Goal: Download file/media

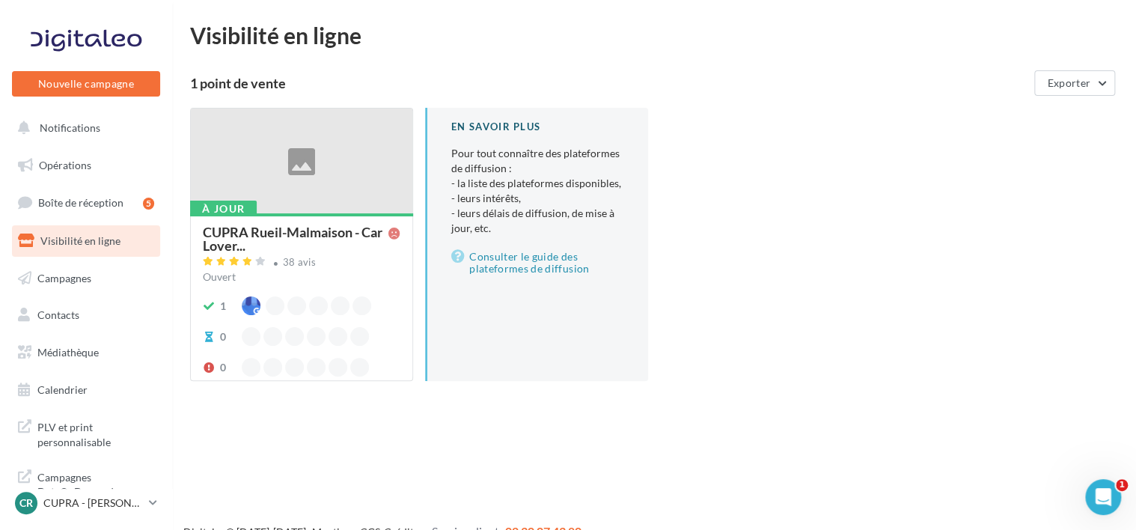
click at [43, 369] on ul "Opérations Boîte de réception 5 Visibilité en ligne Campagnes Contacts Mes cibl…" at bounding box center [86, 278] width 160 height 268
click at [43, 362] on link "Médiathèque" at bounding box center [86, 352] width 154 height 31
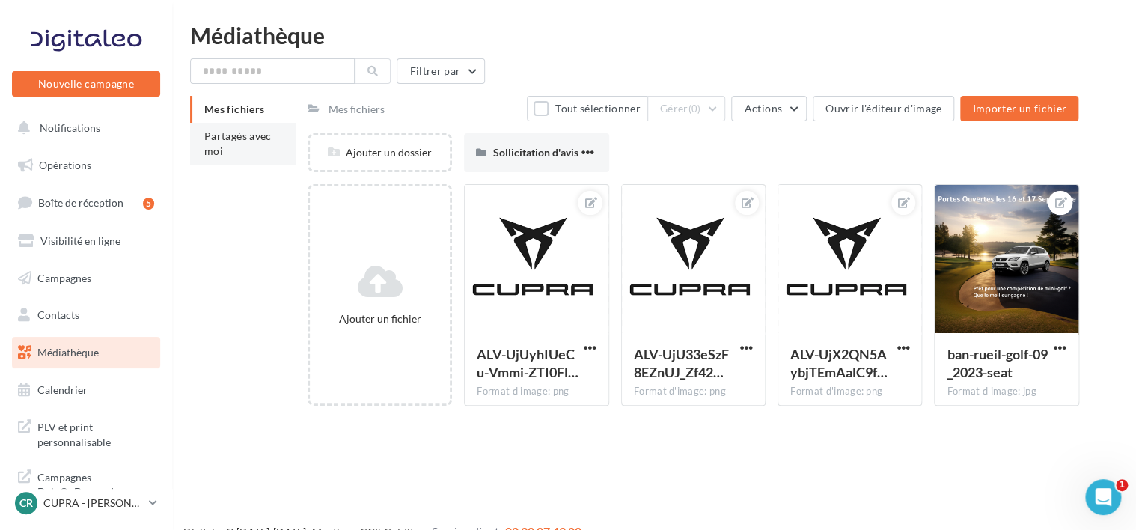
click at [230, 126] on li "Partagés avec moi" at bounding box center [242, 144] width 105 height 42
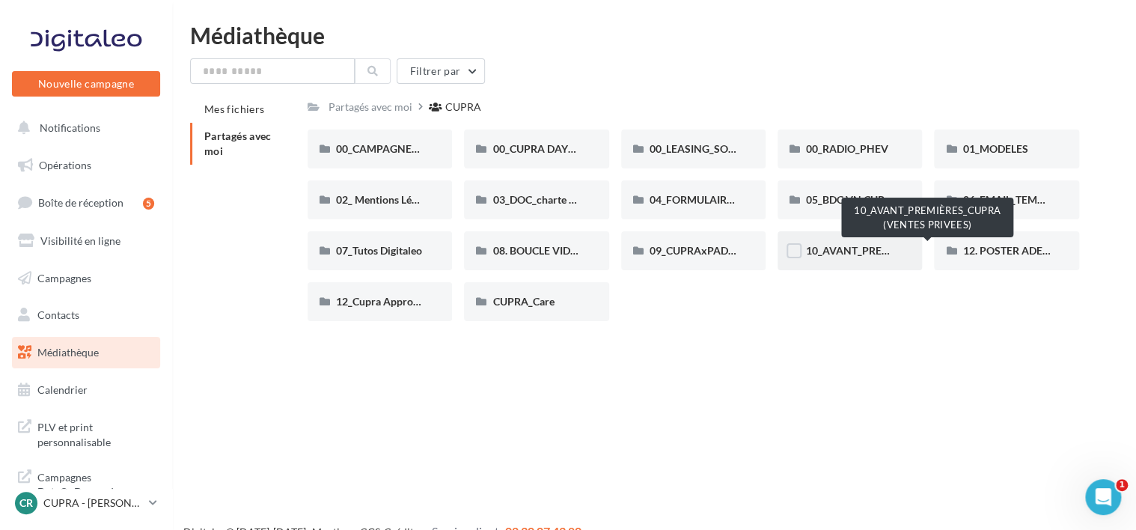
click at [830, 248] on span "10_AVANT_PREMIÈRES_CUPRA (VENTES PRIVEES)" at bounding box center [928, 250] width 245 height 13
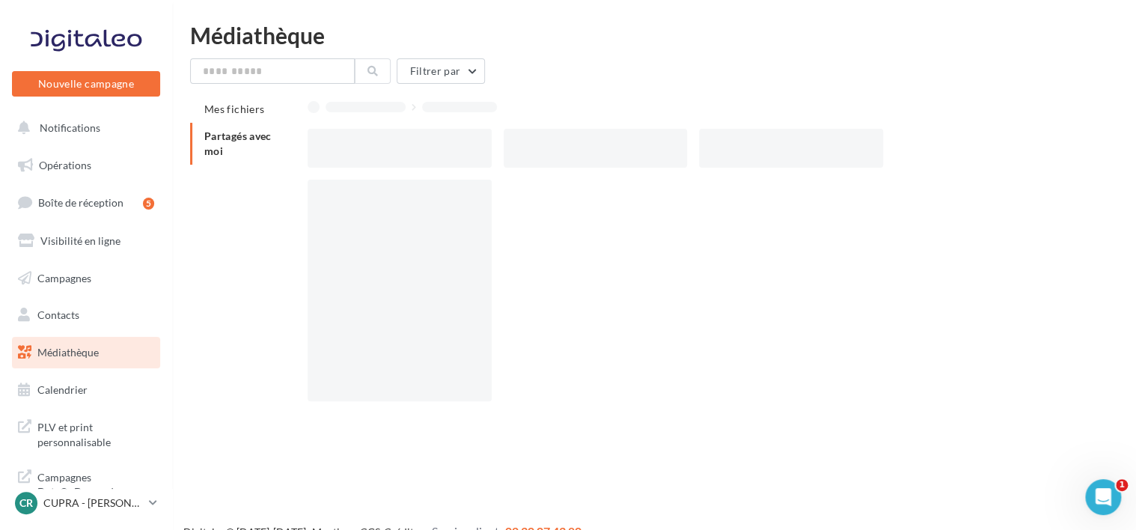
click at [830, 248] on div at bounding box center [698, 296] width 783 height 233
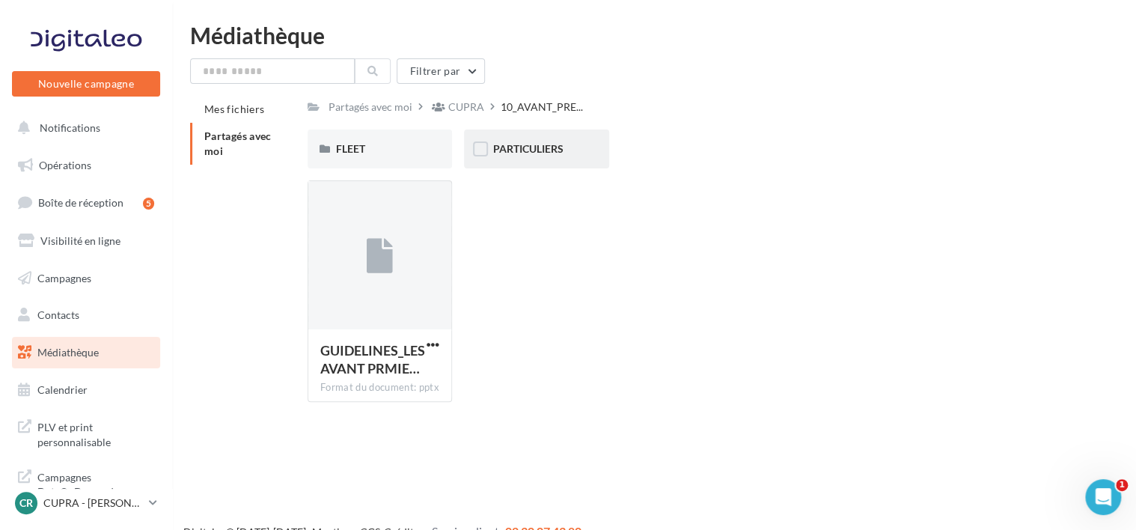
click at [564, 147] on div "PARTICULIERS" at bounding box center [536, 148] width 88 height 15
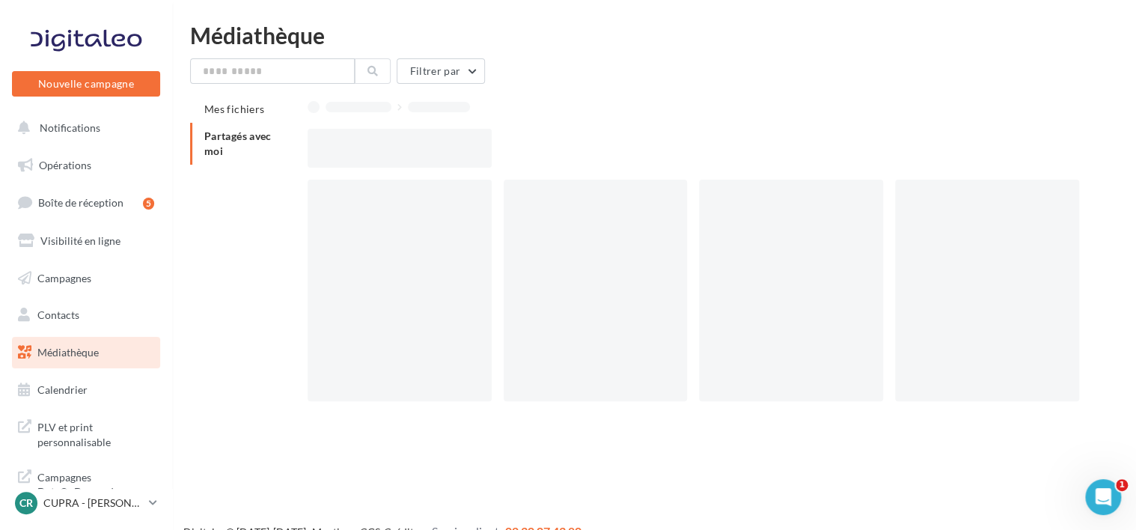
click at [564, 147] on div at bounding box center [698, 148] width 783 height 39
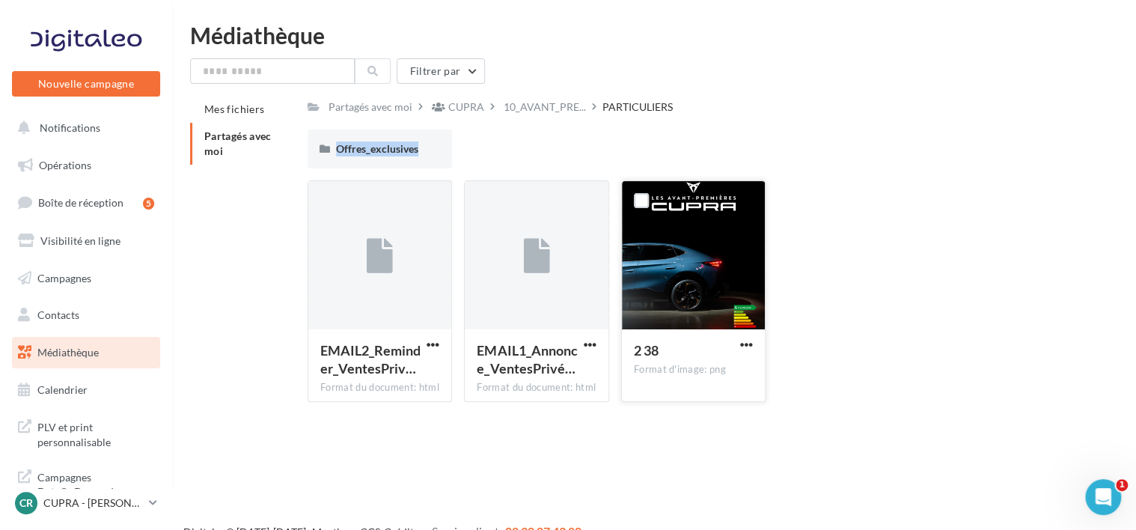
click at [684, 284] on div at bounding box center [693, 256] width 143 height 150
click at [678, 352] on div "2 38" at bounding box center [684, 352] width 101 height 22
click at [627, 263] on div at bounding box center [693, 256] width 143 height 150
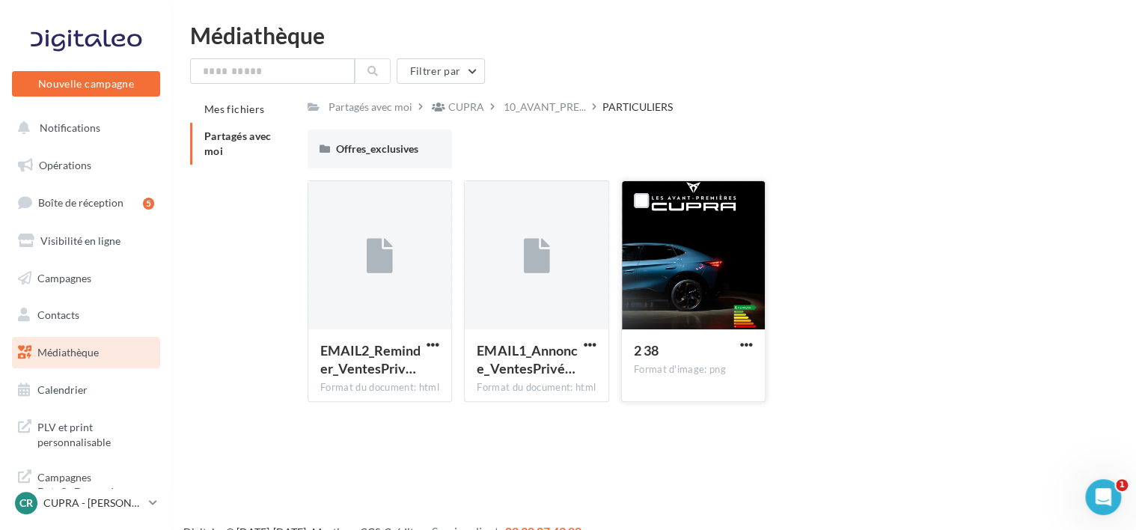
click at [652, 348] on span "2 38" at bounding box center [646, 350] width 25 height 16
click at [657, 290] on div at bounding box center [693, 256] width 143 height 150
click at [637, 363] on div "Format d'image: png" at bounding box center [693, 369] width 119 height 13
click at [646, 376] on div "Format d'image: png" at bounding box center [693, 369] width 119 height 13
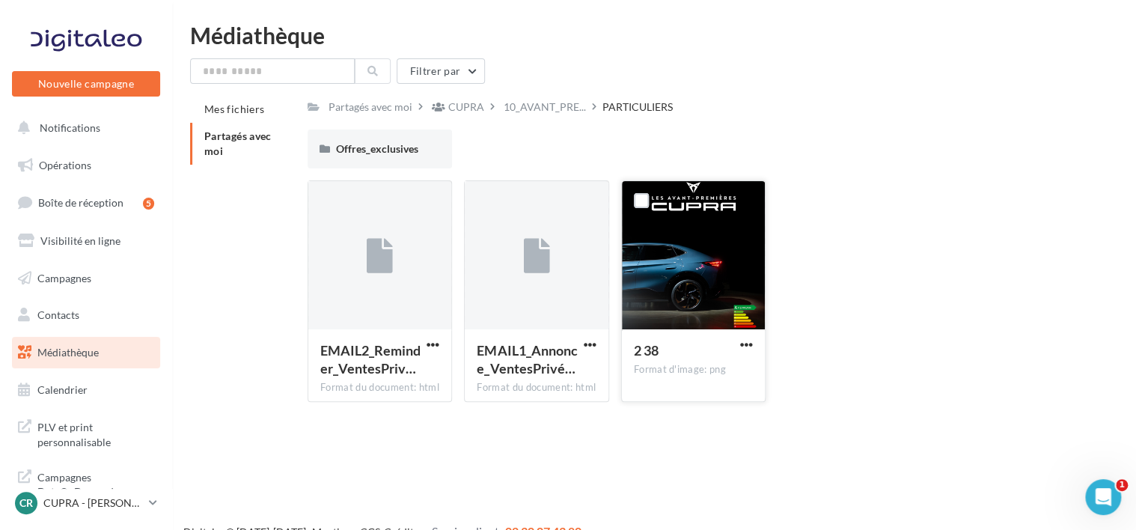
click at [714, 227] on div at bounding box center [693, 256] width 143 height 150
click at [744, 346] on span "button" at bounding box center [746, 344] width 13 height 13
click at [688, 384] on button "Télécharger" at bounding box center [681, 374] width 150 height 39
click at [700, 320] on div at bounding box center [693, 256] width 143 height 150
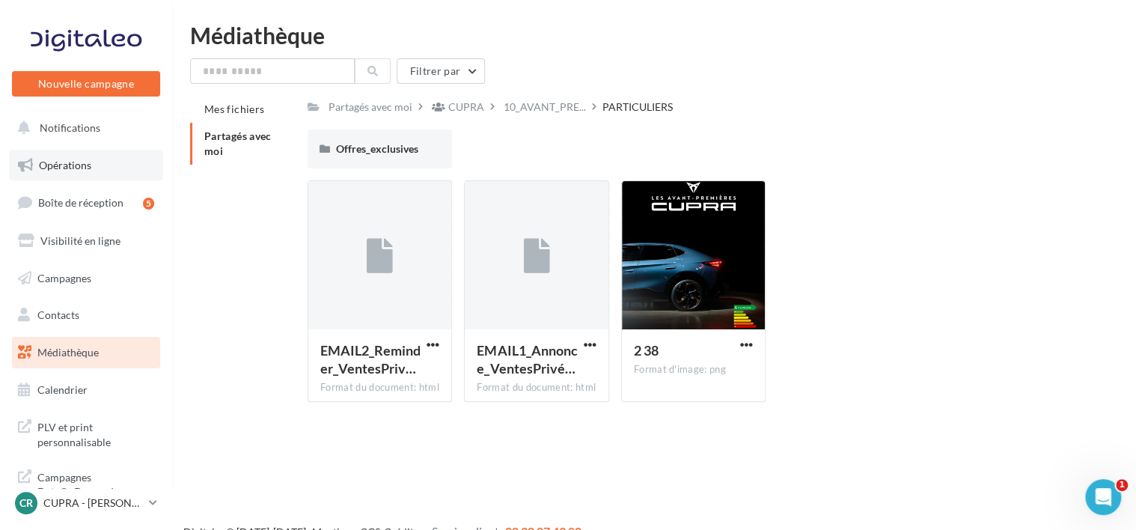
click at [69, 168] on span "Opérations" at bounding box center [65, 165] width 52 height 13
click at [673, 283] on div at bounding box center [693, 256] width 143 height 150
drag, startPoint x: 673, startPoint y: 283, endPoint x: 632, endPoint y: 265, distance: 44.9
click at [632, 265] on div at bounding box center [693, 256] width 143 height 150
click at [508, 288] on div at bounding box center [536, 256] width 143 height 150
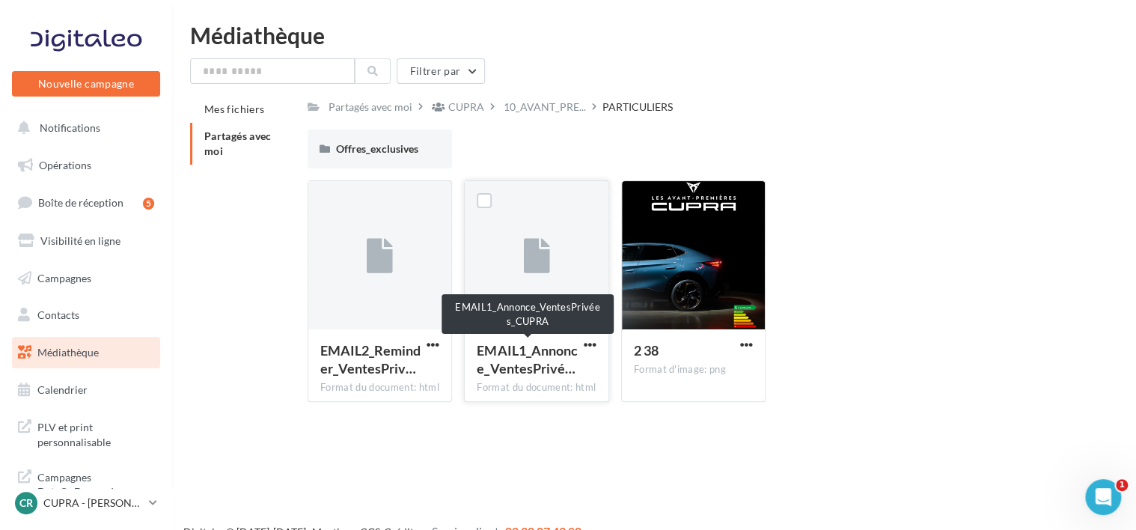
click at [525, 362] on span "EMAIL1_Annonce_VentesPrivé…" at bounding box center [526, 359] width 100 height 34
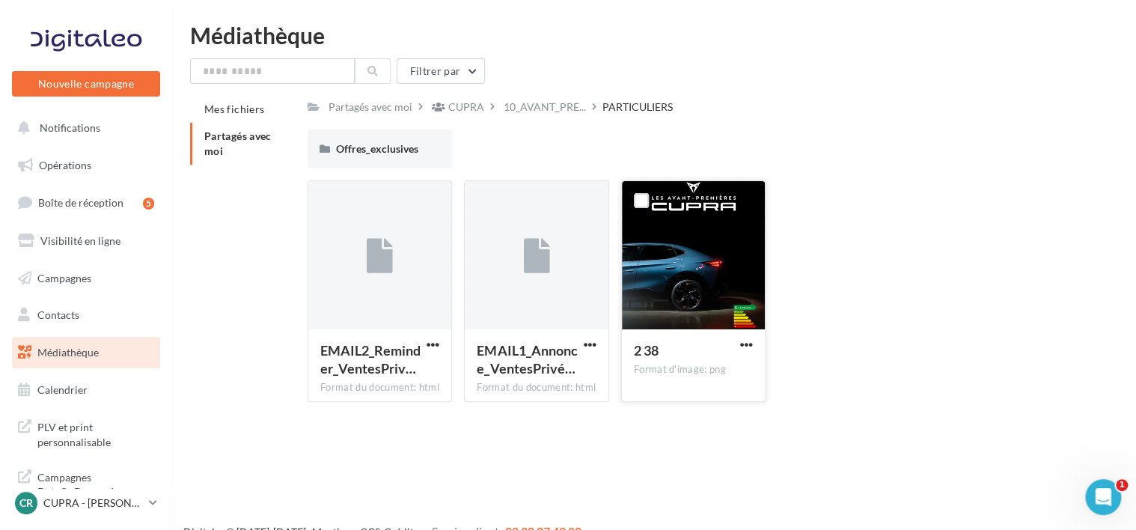
click at [697, 329] on div "2 38 Format d'image: png" at bounding box center [693, 364] width 143 height 70
click at [753, 347] on button "button" at bounding box center [746, 345] width 19 height 15
click at [700, 320] on div at bounding box center [693, 256] width 143 height 150
click at [67, 165] on span "Opérations" at bounding box center [65, 165] width 52 height 13
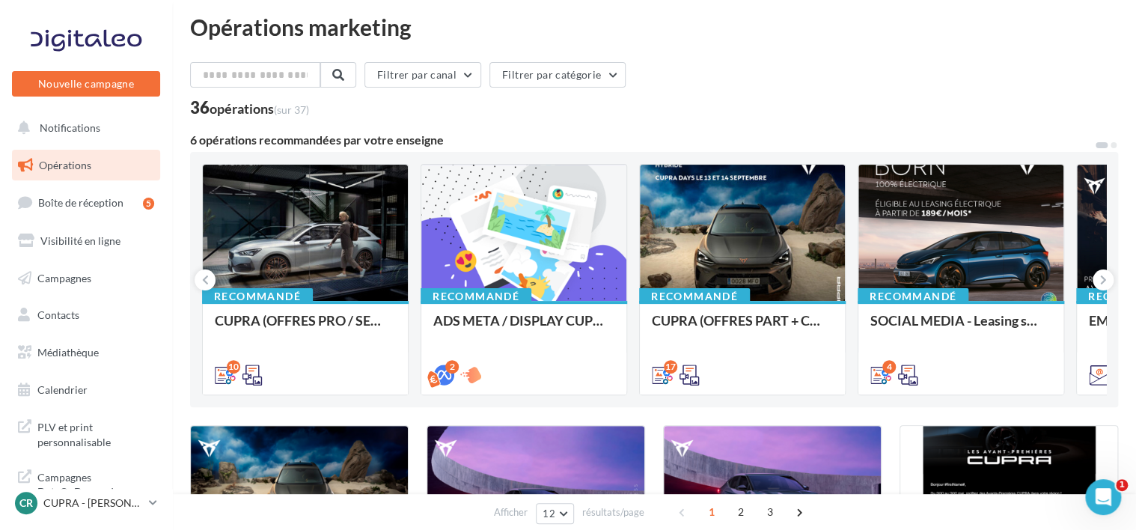
scroll to position [13, 0]
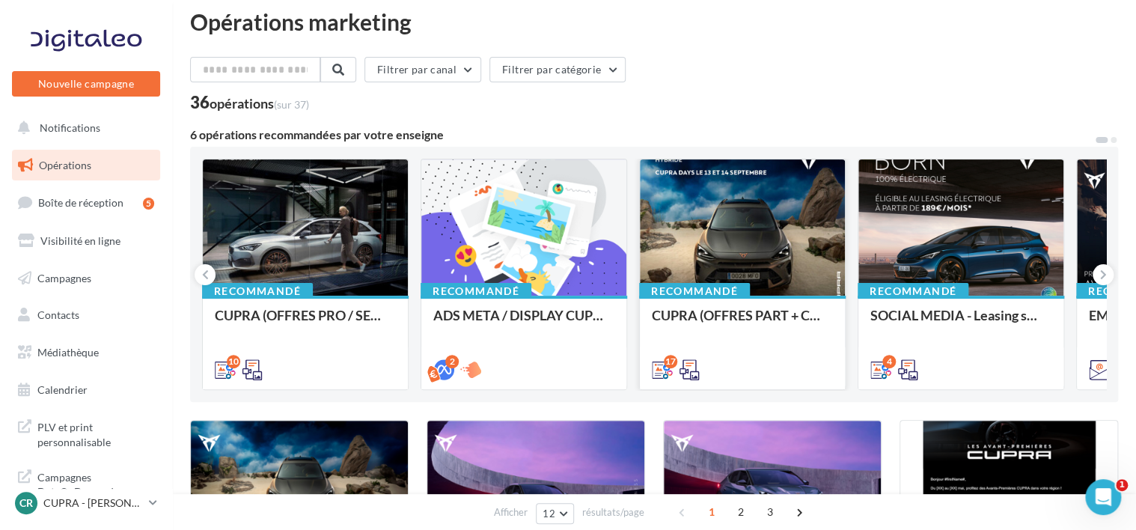
click at [685, 263] on div at bounding box center [742, 228] width 205 height 138
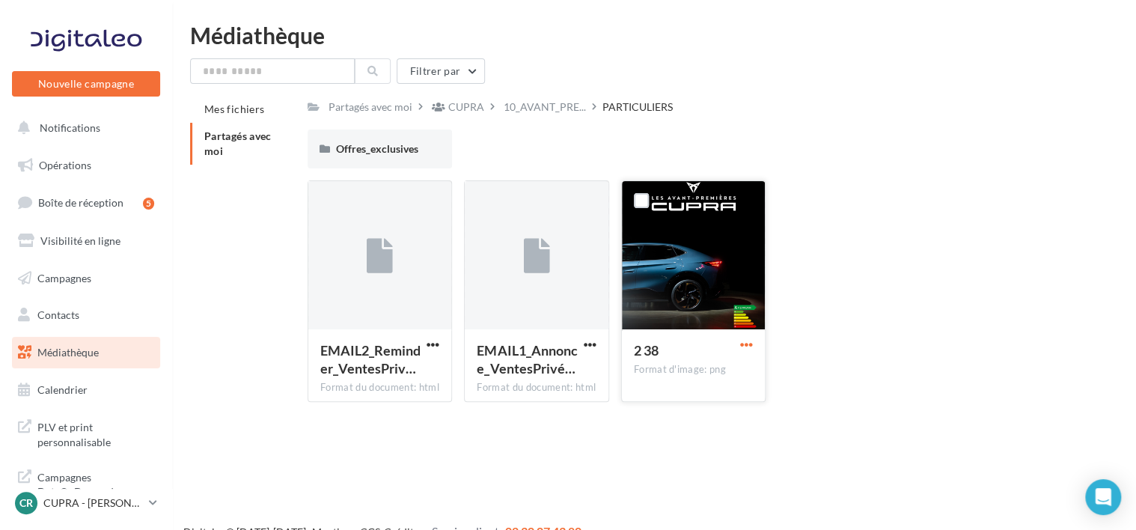
click at [745, 350] on span "button" at bounding box center [746, 344] width 13 height 13
click at [681, 382] on button "Télécharger" at bounding box center [681, 374] width 150 height 39
click at [760, 347] on div "2 38 Format d'image: png" at bounding box center [693, 364] width 143 height 70
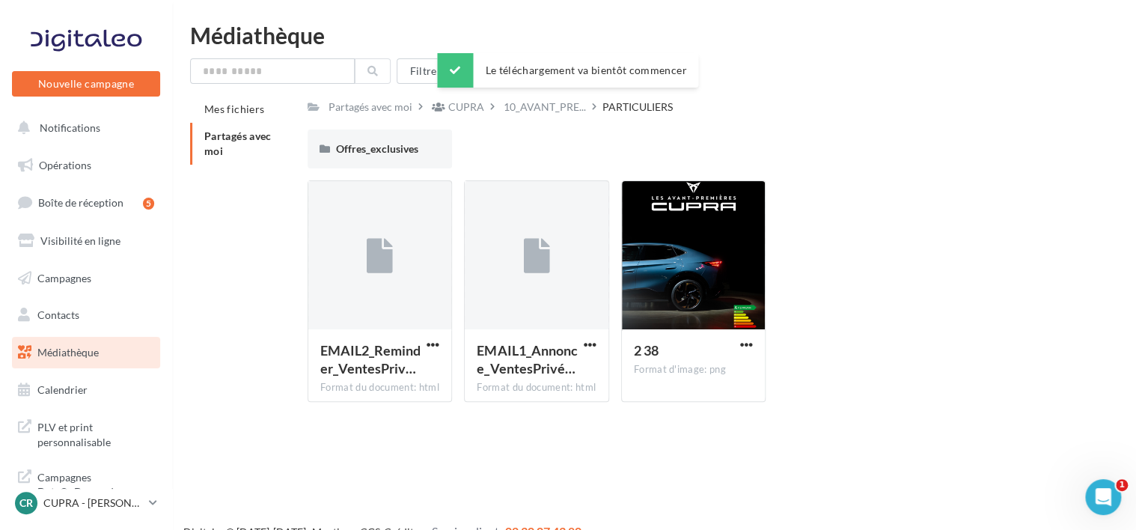
click at [753, 347] on button "button" at bounding box center [746, 345] width 19 height 15
click at [695, 407] on button "Copier l'URL" at bounding box center [681, 412] width 150 height 39
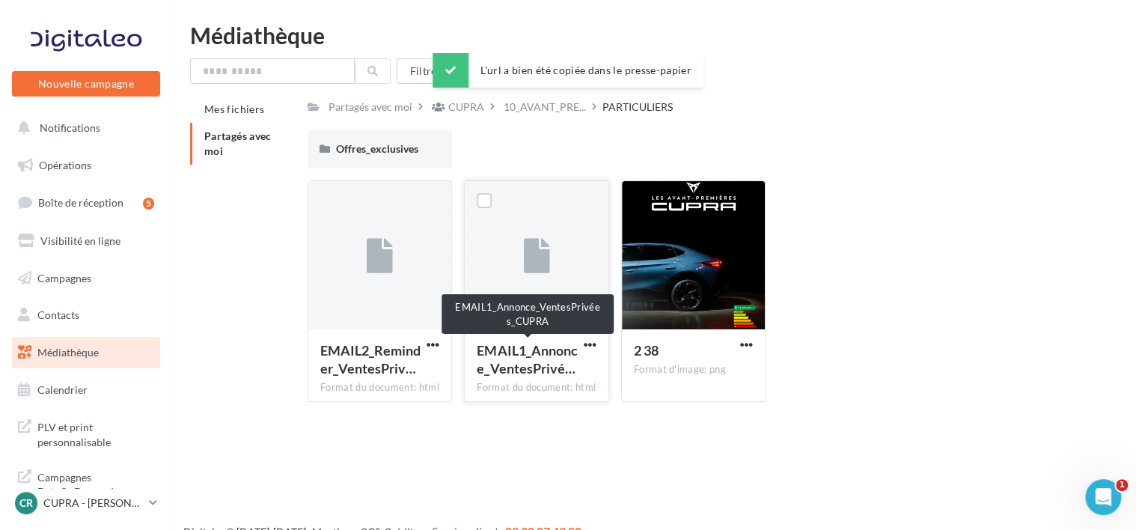
click at [558, 362] on span "EMAIL1_Annonce_VentesPrivé…" at bounding box center [526, 359] width 100 height 34
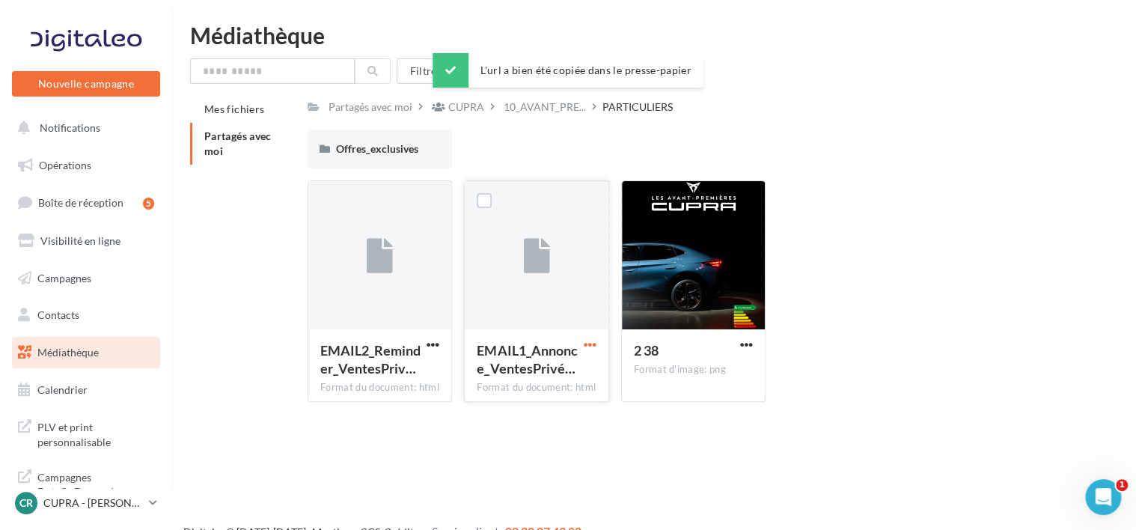
click at [586, 346] on span "button" at bounding box center [589, 344] width 13 height 13
click at [488, 325] on div at bounding box center [536, 256] width 143 height 150
click at [499, 281] on div at bounding box center [536, 256] width 143 height 150
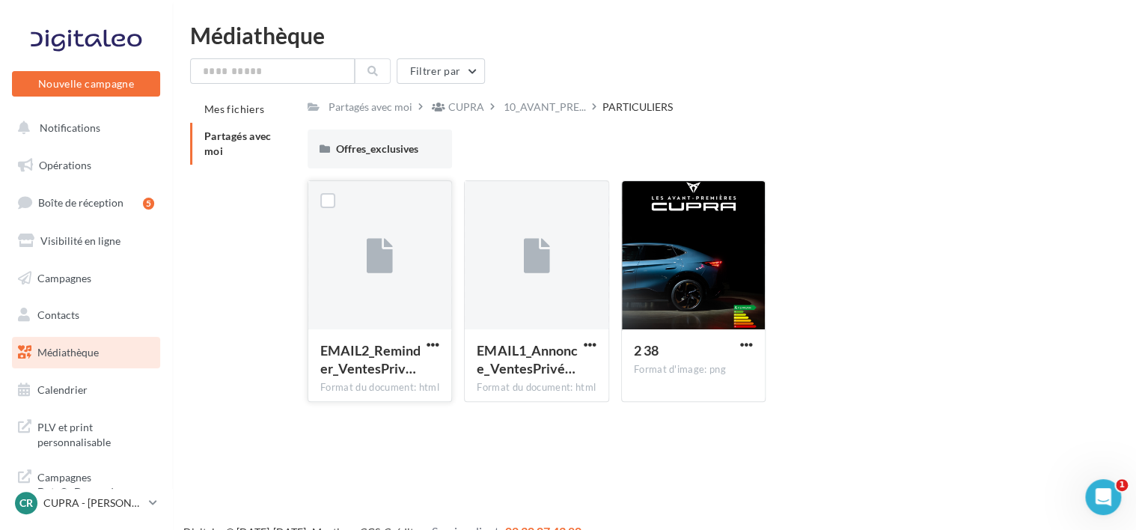
click at [361, 264] on div at bounding box center [379, 256] width 143 height 150
click at [378, 155] on span "Offres_exclusives" at bounding box center [377, 148] width 82 height 13
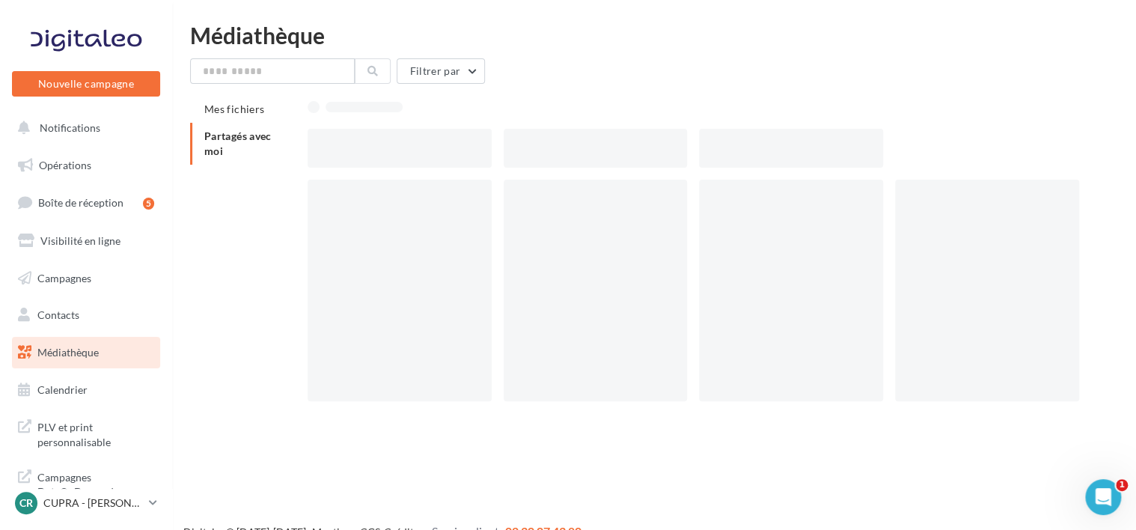
click at [378, 156] on div at bounding box center [399, 148] width 184 height 39
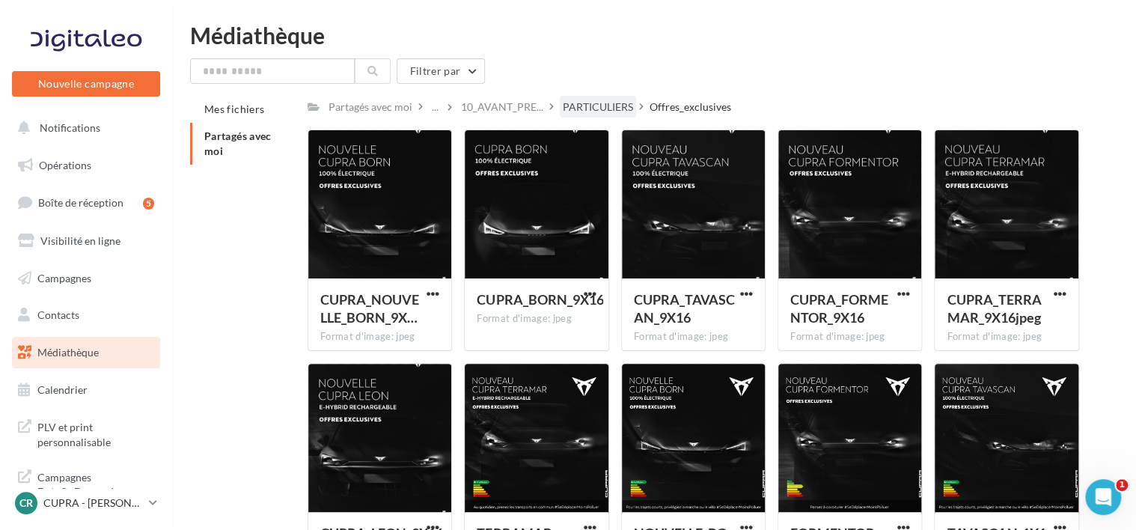
click at [586, 106] on div "PARTICULIERS" at bounding box center [598, 106] width 70 height 15
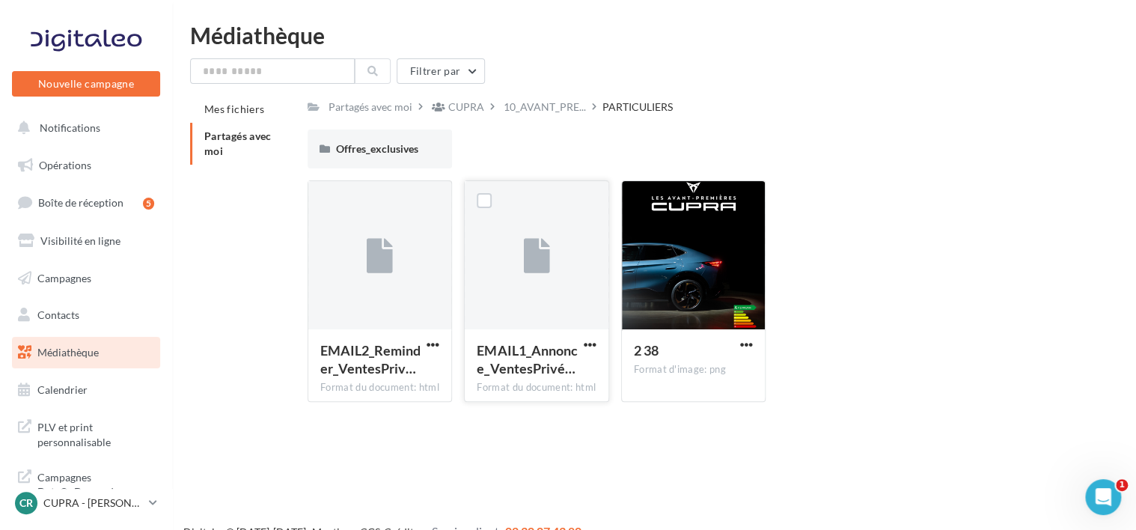
click at [595, 337] on div at bounding box center [589, 344] width 19 height 15
click at [716, 305] on div at bounding box center [693, 256] width 143 height 150
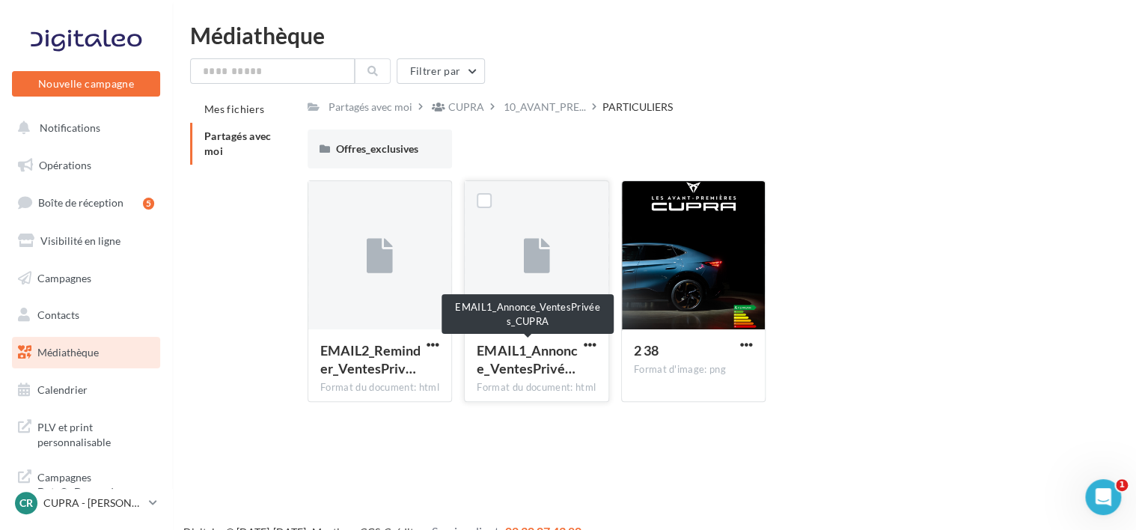
click at [497, 364] on span "EMAIL1_Annonce_VentesPrivé…" at bounding box center [526, 359] width 100 height 34
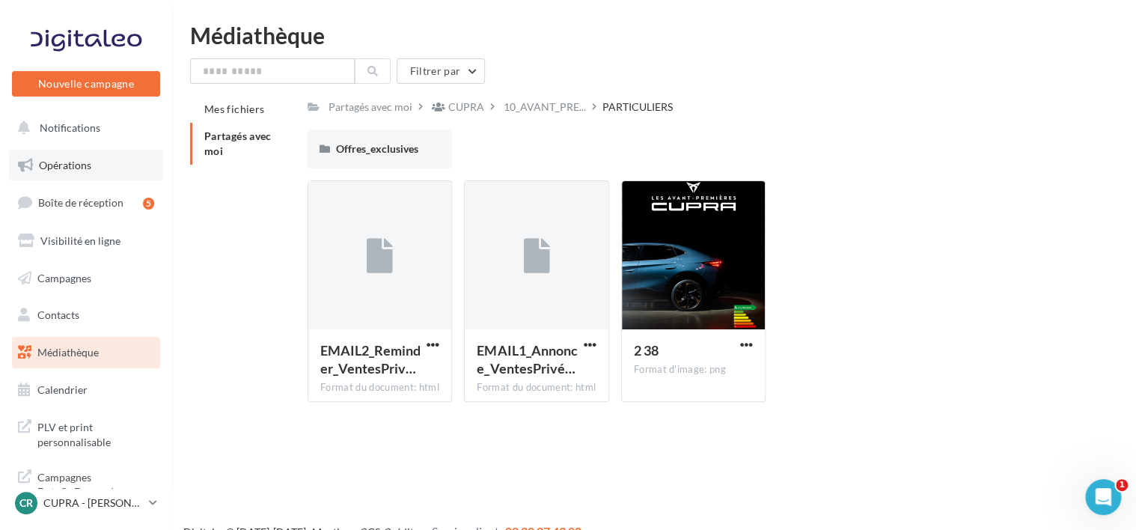
click at [60, 152] on link "Opérations" at bounding box center [86, 165] width 154 height 31
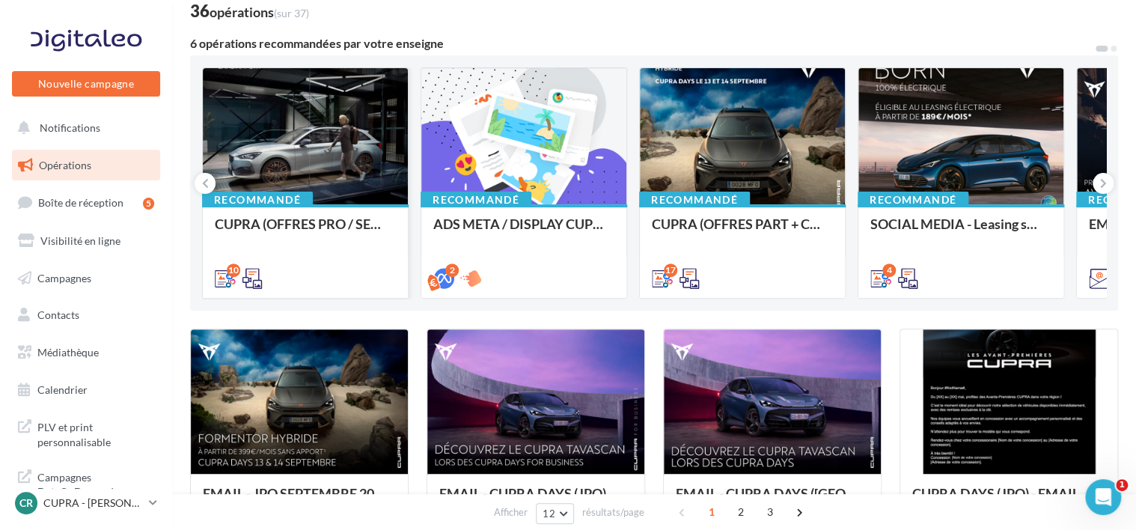
scroll to position [86, 0]
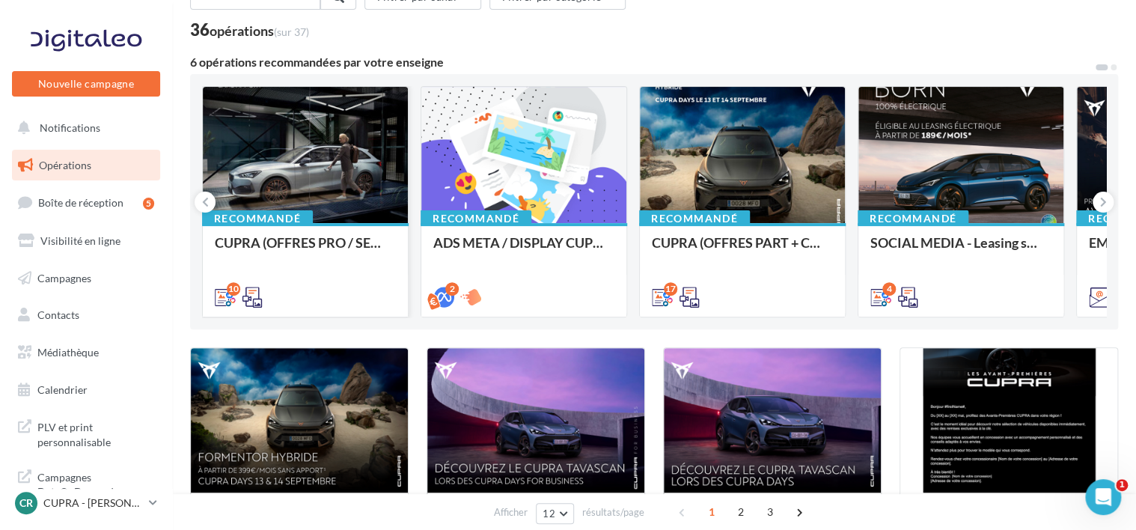
click at [313, 186] on div at bounding box center [305, 156] width 205 height 138
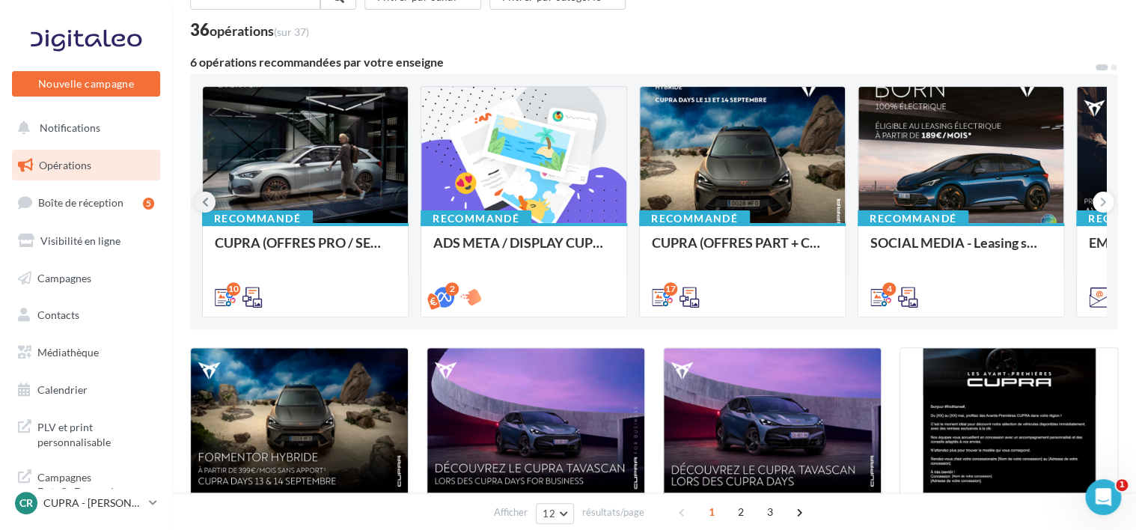
click at [197, 201] on button at bounding box center [204, 201] width 21 height 21
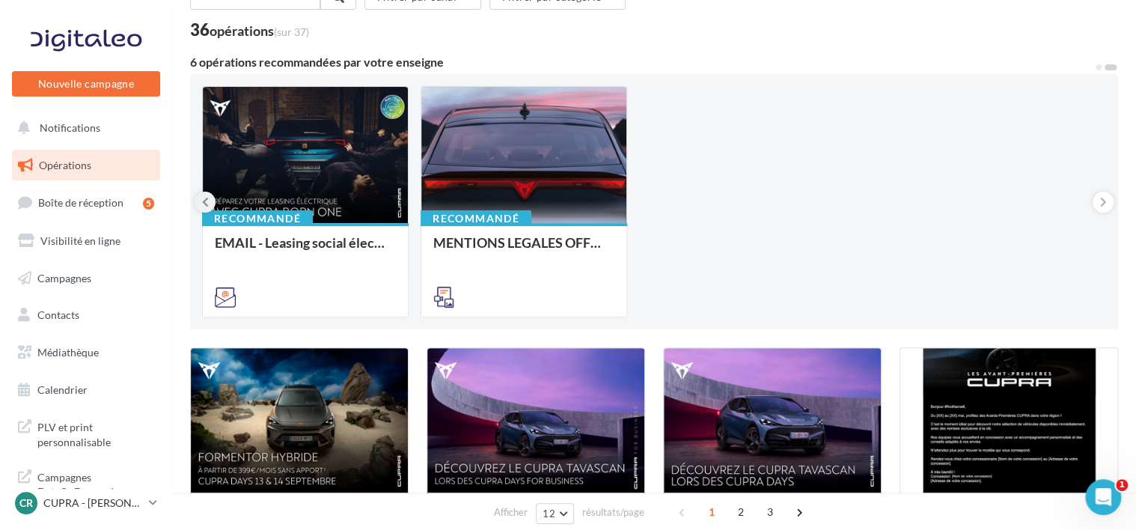
click at [200, 206] on button at bounding box center [204, 201] width 21 height 21
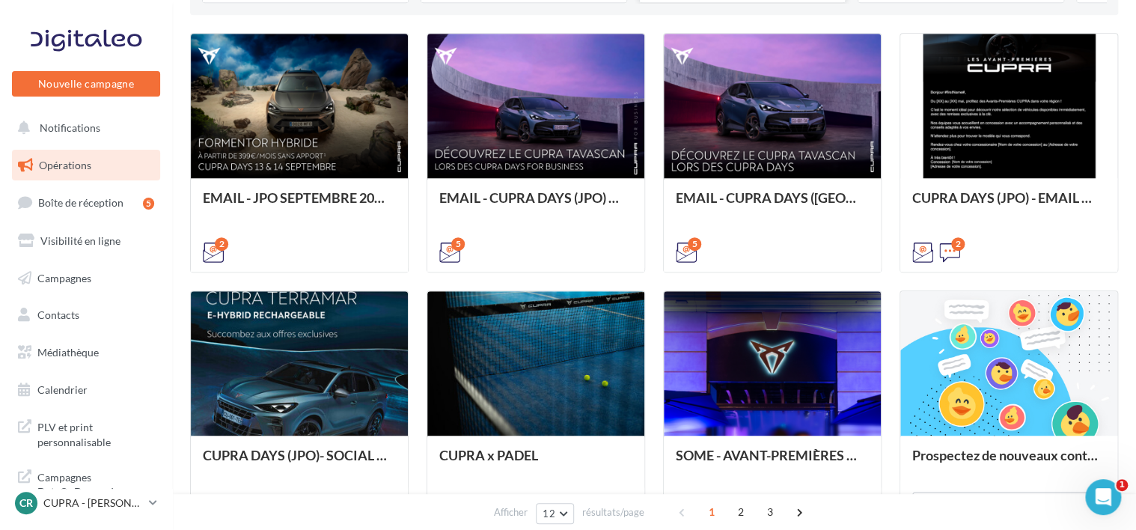
scroll to position [408, 0]
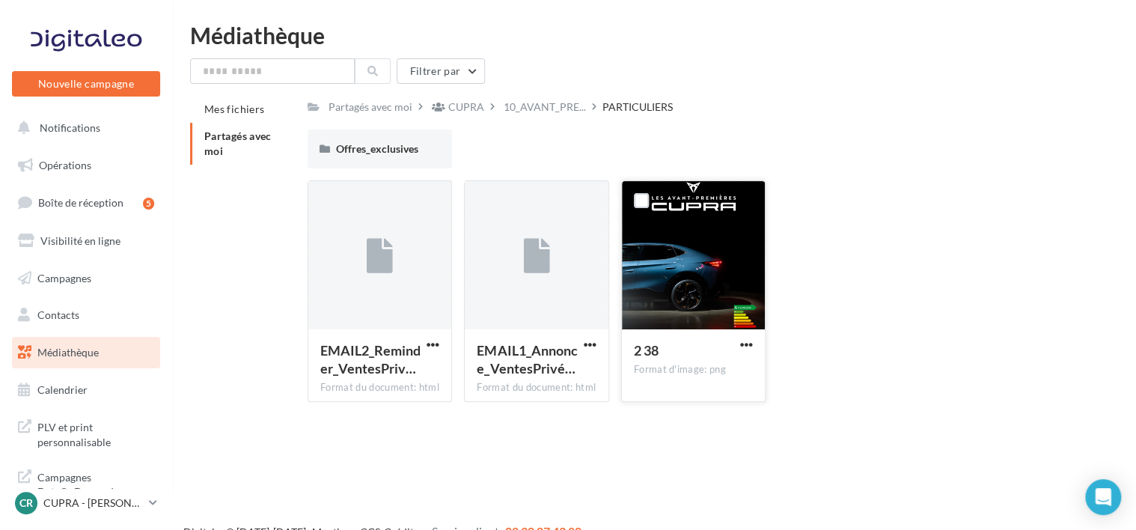
click at [713, 360] on div "2 38" at bounding box center [684, 352] width 101 height 22
click at [748, 345] on span "button" at bounding box center [746, 344] width 13 height 13
click at [712, 275] on div at bounding box center [693, 256] width 143 height 150
click at [702, 376] on div "Format d'image: png" at bounding box center [693, 369] width 119 height 13
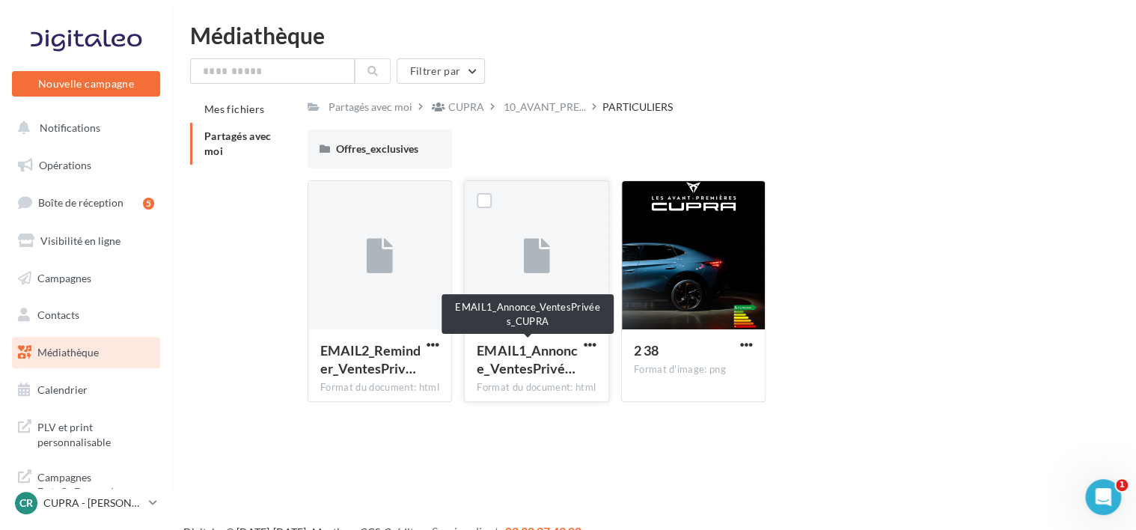
click at [559, 375] on span "EMAIL1_Annonce_VentesPrivé…" at bounding box center [526, 359] width 100 height 34
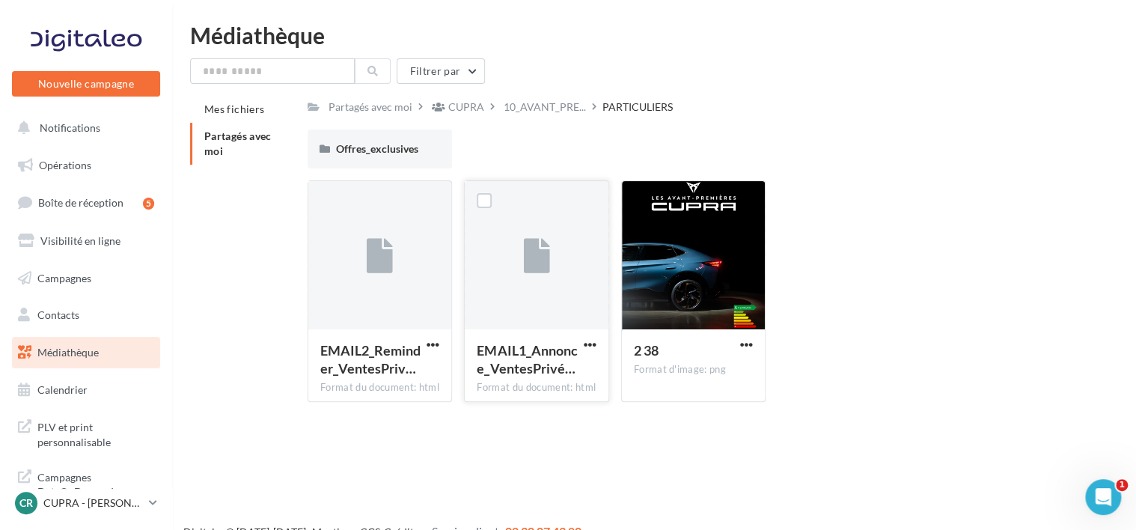
click at [539, 361] on span "EMAIL1_Annonce_VentesPrivé…" at bounding box center [526, 359] width 100 height 34
drag, startPoint x: 539, startPoint y: 361, endPoint x: 518, endPoint y: 355, distance: 22.5
click at [518, 355] on span "EMAIL1_Annonce_VentesPrivé…" at bounding box center [526, 359] width 100 height 34
click at [506, 282] on div at bounding box center [536, 256] width 143 height 150
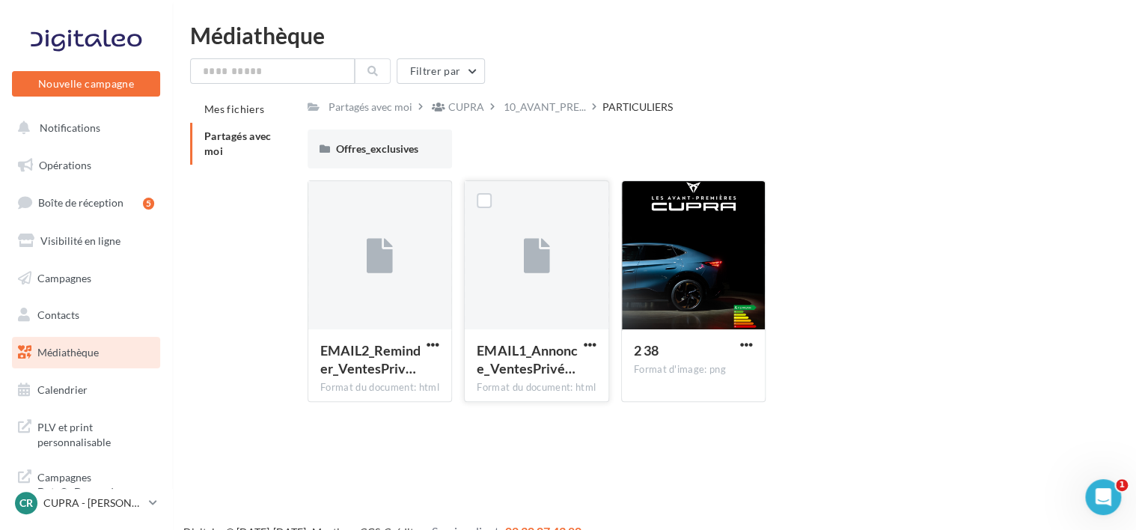
click at [506, 282] on div at bounding box center [536, 256] width 143 height 150
click at [356, 319] on div at bounding box center [379, 256] width 143 height 150
click at [432, 347] on span "button" at bounding box center [432, 344] width 13 height 13
click at [359, 307] on div at bounding box center [379, 256] width 143 height 150
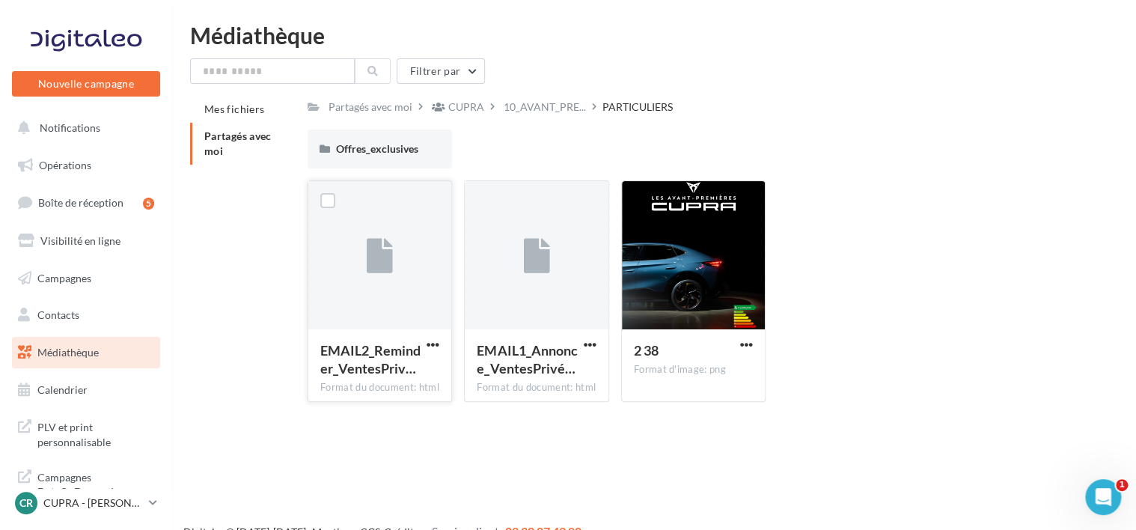
click at [359, 357] on span "EMAIL2_Reminder_VentesPriv…" at bounding box center [370, 359] width 100 height 34
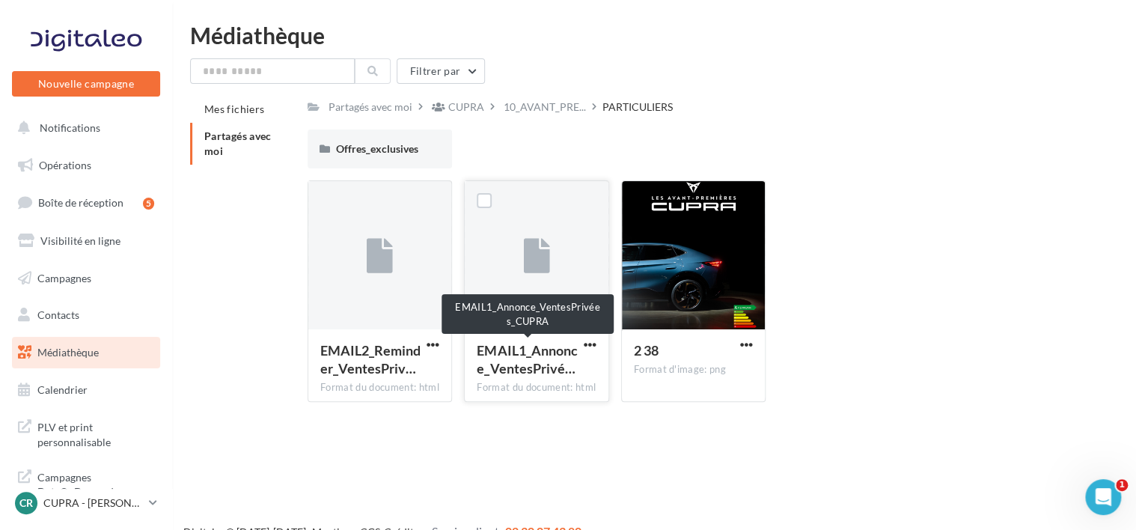
click at [542, 349] on span "EMAIL1_Annonce_VentesPrivé…" at bounding box center [526, 359] width 100 height 34
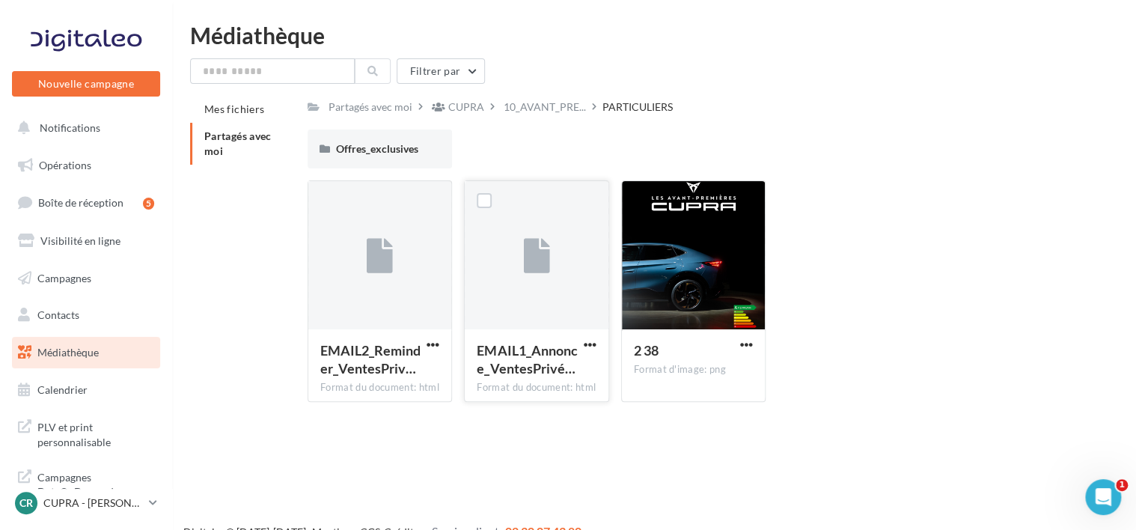
drag, startPoint x: 541, startPoint y: 349, endPoint x: 525, endPoint y: 263, distance: 87.4
click at [525, 263] on icon at bounding box center [536, 256] width 26 height 34
click at [592, 345] on span "button" at bounding box center [589, 344] width 13 height 13
click at [524, 366] on button "Télécharger" at bounding box center [525, 374] width 150 height 39
